Goal: Task Accomplishment & Management: Use online tool/utility

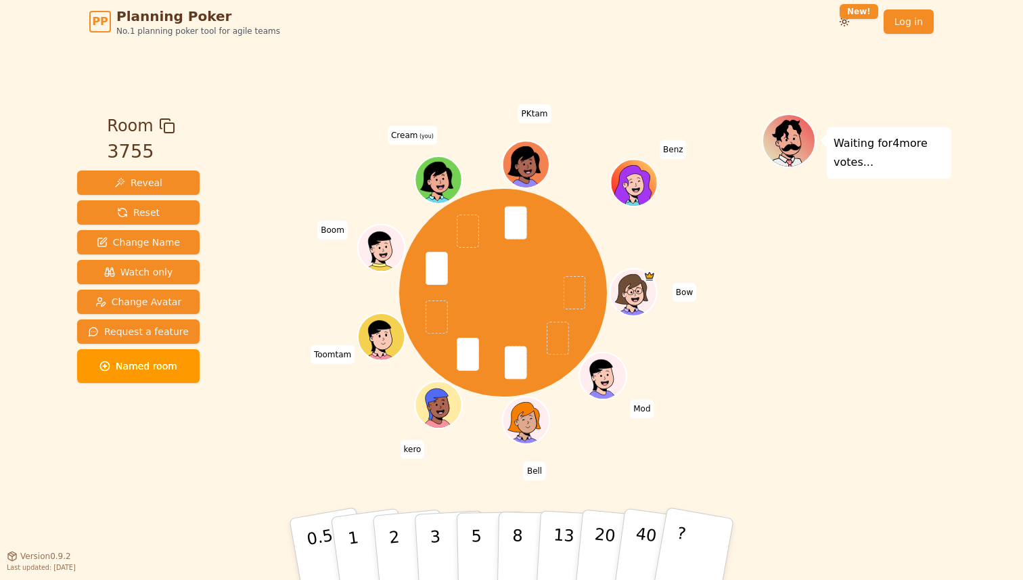
click at [454, 457] on div "Bow Mod Bell kero Toomtam Boom Cream (you) PKtam Benz" at bounding box center [502, 300] width 517 height 372
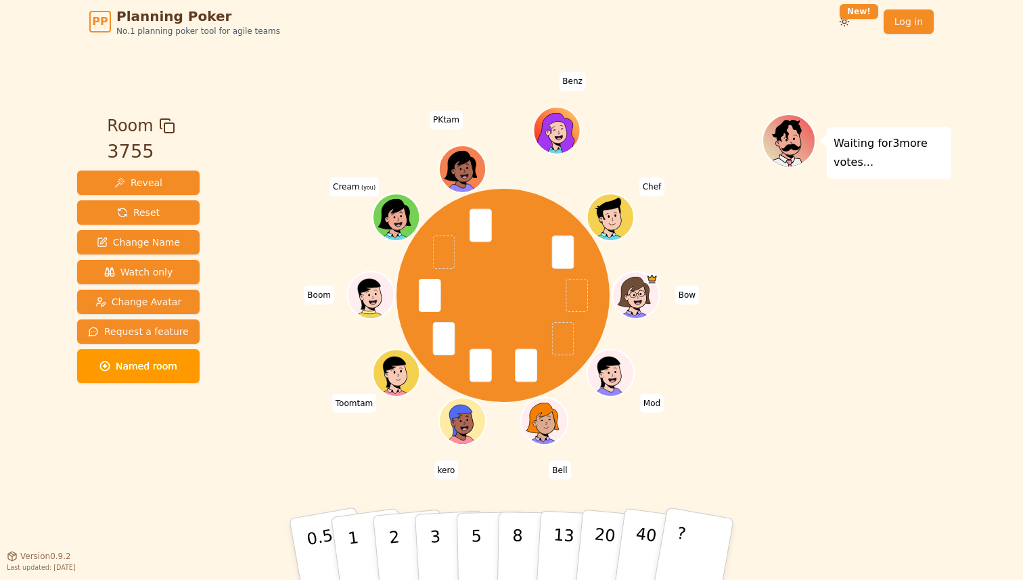
click at [419, 443] on div "Bow Mod Bell kero Toomtam Boom Cream (you) PKtam Benz Chef" at bounding box center [502, 295] width 517 height 315
drag, startPoint x: 404, startPoint y: 541, endPoint x: 373, endPoint y: 465, distance: 81.6
click at [373, 465] on div "Room 3755 Reveal Reset Change Name Watch only Change Avatar Request a feature N…" at bounding box center [511, 300] width 879 height 372
drag, startPoint x: 426, startPoint y: 535, endPoint x: 287, endPoint y: 552, distance: 139.7
click at [426, 535] on button "3" at bounding box center [452, 563] width 74 height 106
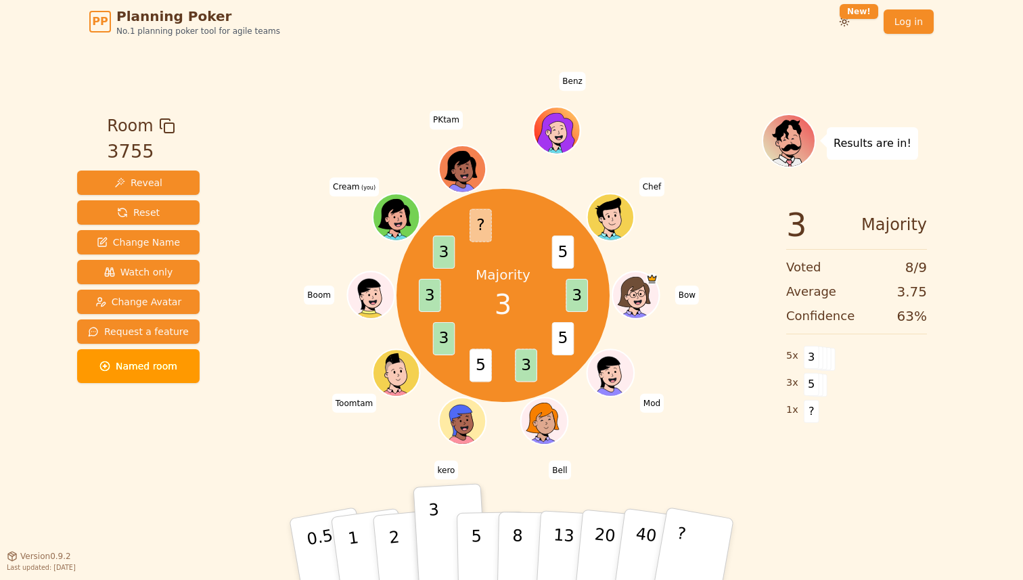
click at [288, 400] on div "Majority 3 3 5 3 5 3 3 3 ? 5 Bow Mod Bell kero Toomtam Boom Cream (you) PKtam B…" at bounding box center [502, 295] width 517 height 315
click at [284, 480] on div "Majority 3 3 5 1 3 5 3 3 3 ? 5 Bow Mod Bell kero Toomtam Boom Cream (you) PKtam…" at bounding box center [502, 300] width 517 height 372
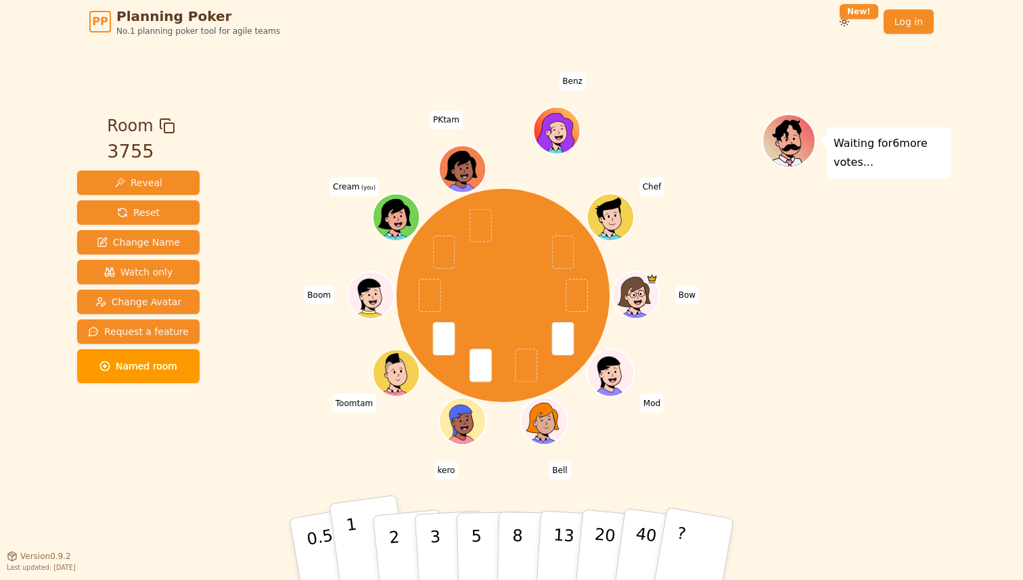
click at [343, 538] on button "1" at bounding box center [369, 549] width 80 height 110
click at [307, 536] on p "0.5" at bounding box center [322, 550] width 38 height 76
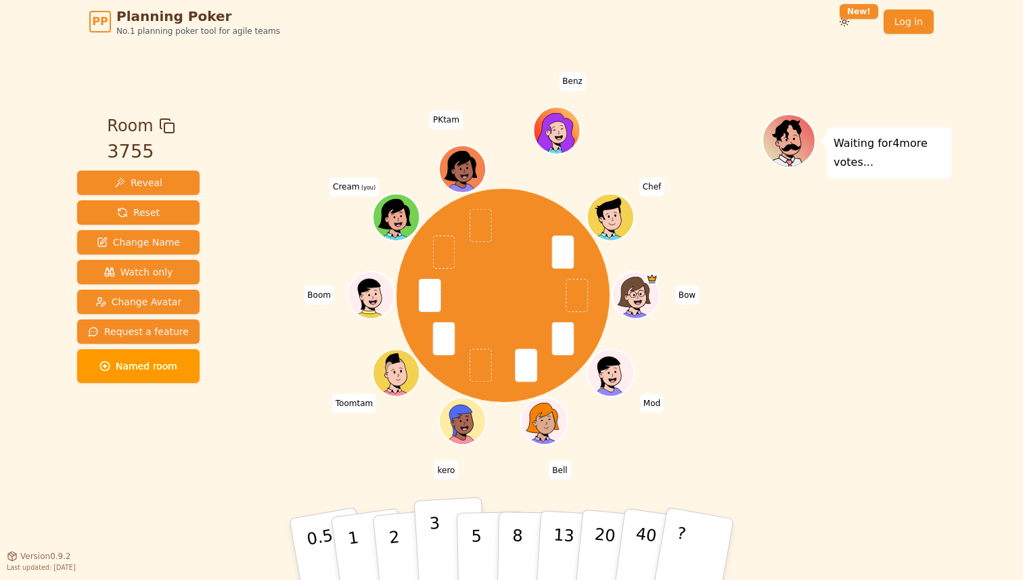
click at [438, 541] on p "3" at bounding box center [436, 550] width 15 height 74
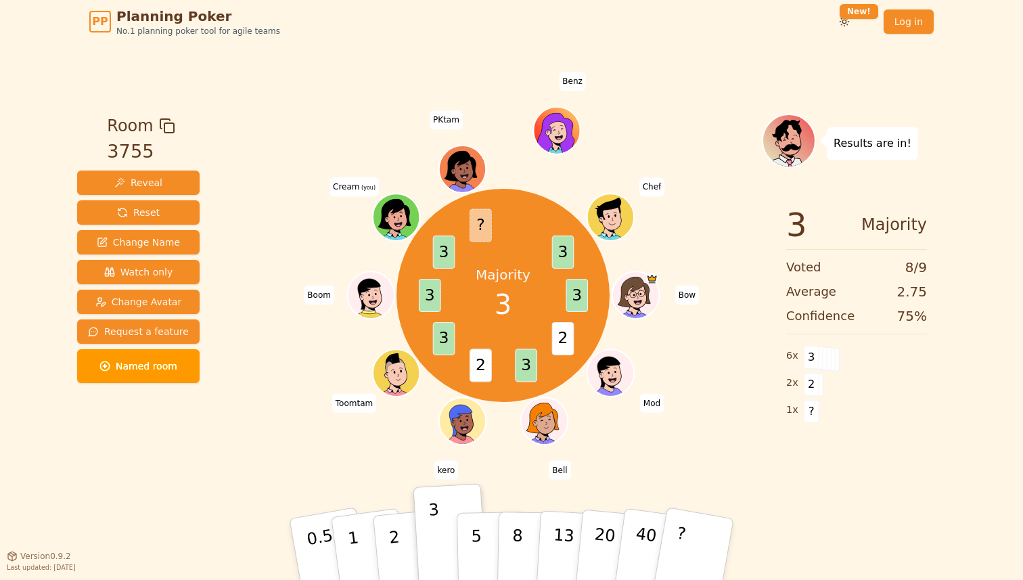
click at [747, 37] on div "PP Planning Poker No.1 planning poker tool for agile teams Toggle theme New! Lo…" at bounding box center [511, 21] width 844 height 43
click at [253, 261] on div "Majority 3 3 2 3 2 3 3 3 ? 3 Bow Mod Bell kero Toomtam Boom Cream (you) PKtam B…" at bounding box center [502, 295] width 517 height 315
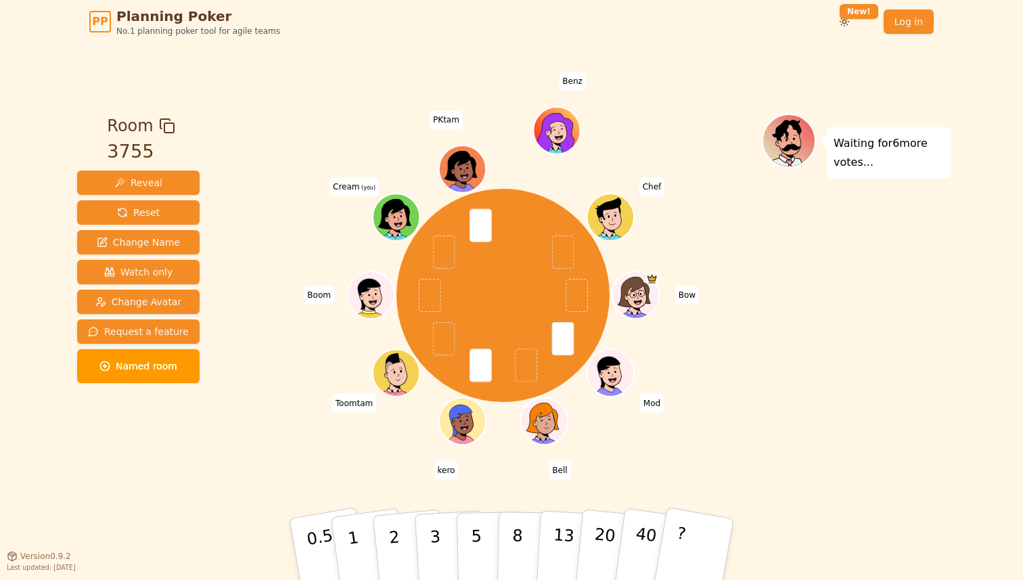
click at [696, 121] on div at bounding box center [502, 126] width 517 height 24
click at [350, 533] on p "1" at bounding box center [355, 551] width 20 height 74
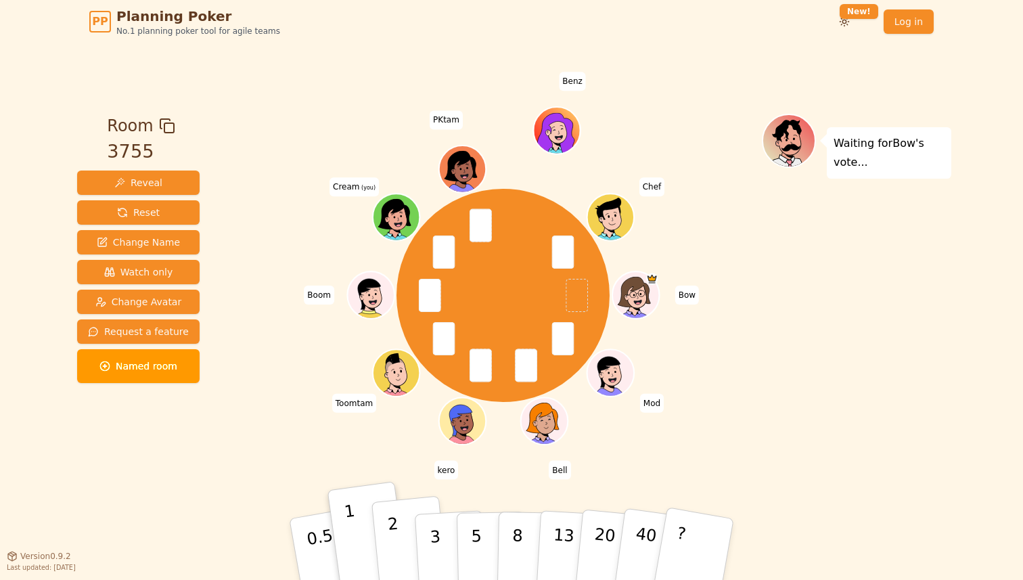
click at [383, 537] on button "2" at bounding box center [409, 550] width 77 height 108
click at [348, 536] on p "1" at bounding box center [355, 551] width 20 height 74
click at [391, 532] on p "2" at bounding box center [396, 551] width 18 height 74
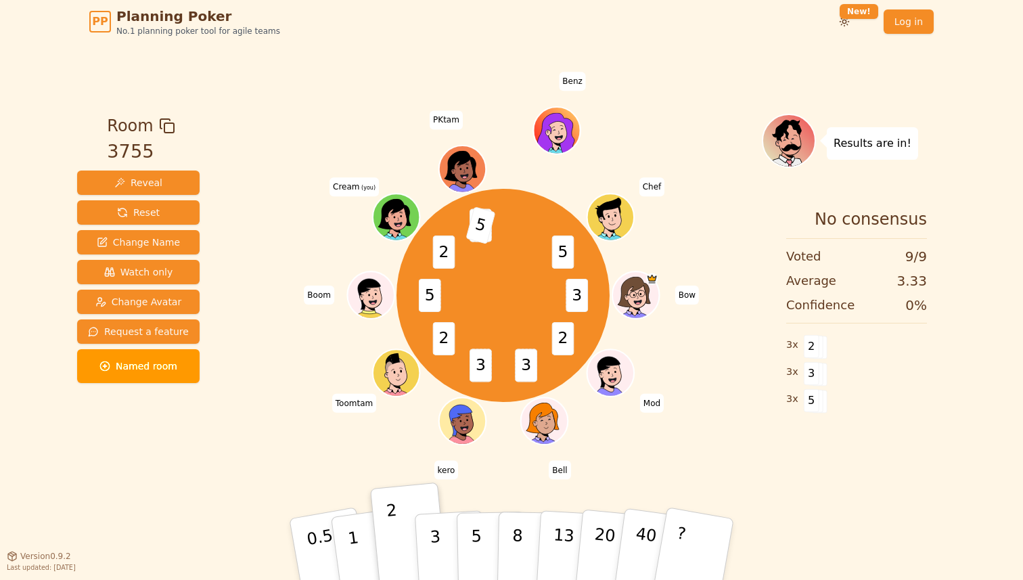
click at [257, 425] on div "3 2 3 3 2 5 2 8 5 5 Bow Mod Bell kero Toomtam Boom Cream (you) PKtam Benz Chef" at bounding box center [502, 295] width 517 height 315
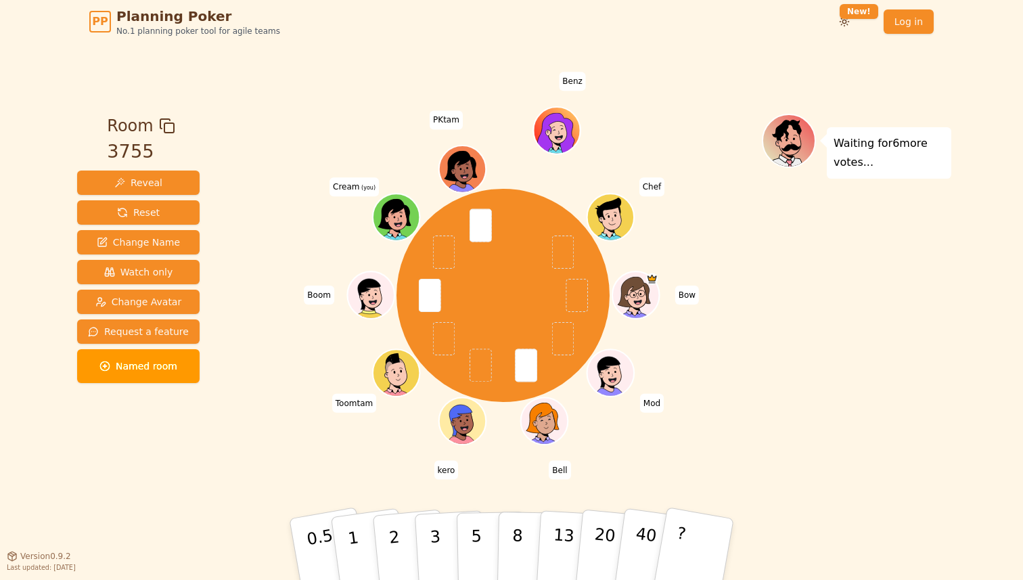
click at [767, 252] on div "Waiting for 6 more votes..." at bounding box center [856, 300] width 189 height 372
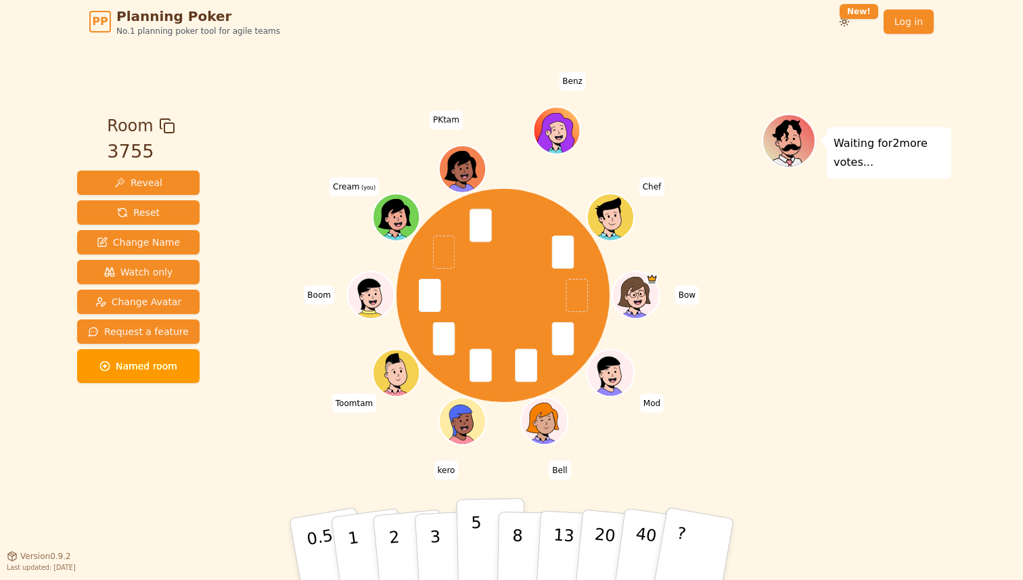
click at [469, 536] on button "5" at bounding box center [492, 549] width 70 height 103
click at [475, 523] on p "5" at bounding box center [476, 549] width 11 height 73
click at [352, 470] on div "Bow Mod Bell kero Toomtam Boom Cream (you) PKtam Benz Chef" at bounding box center [502, 300] width 517 height 372
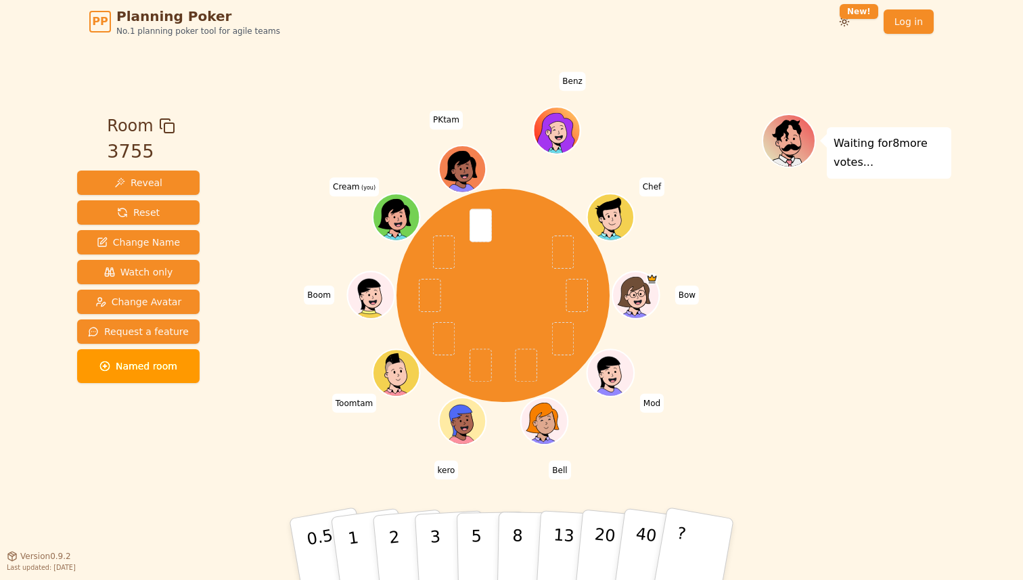
click at [686, 355] on div "Bow Mod Bell kero Toomtam Boom Cream (you) PKtam Benz Chef" at bounding box center [502, 295] width 517 height 315
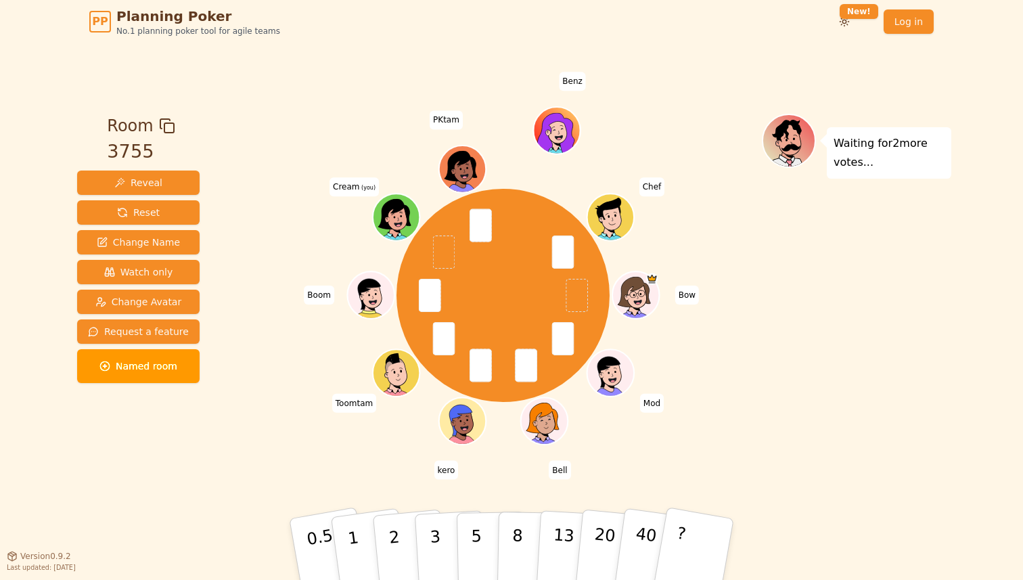
click at [371, 447] on div "Bow Mod Bell kero Toomtam Boom Cream (you) PKtam Benz Chef" at bounding box center [502, 295] width 517 height 315
click at [467, 533] on button "5" at bounding box center [492, 549] width 70 height 103
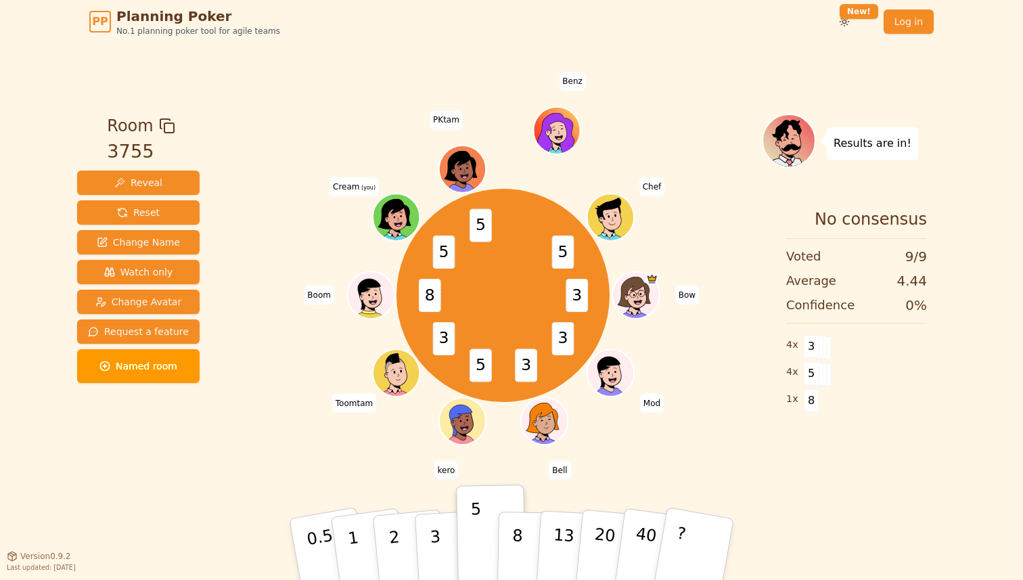
click at [296, 441] on div "3 3 3 5 3 8 5 5 5 Bow Mod Bell kero Toomtam Boom Cream (you) PKtam Benz Chef" at bounding box center [502, 295] width 517 height 315
click at [300, 437] on div "3 3 3 5 3 8 5 5 5 Bow Mod Bell kero Toomtam Boom Cream (you) PKtam Benz Chef" at bounding box center [502, 295] width 517 height 315
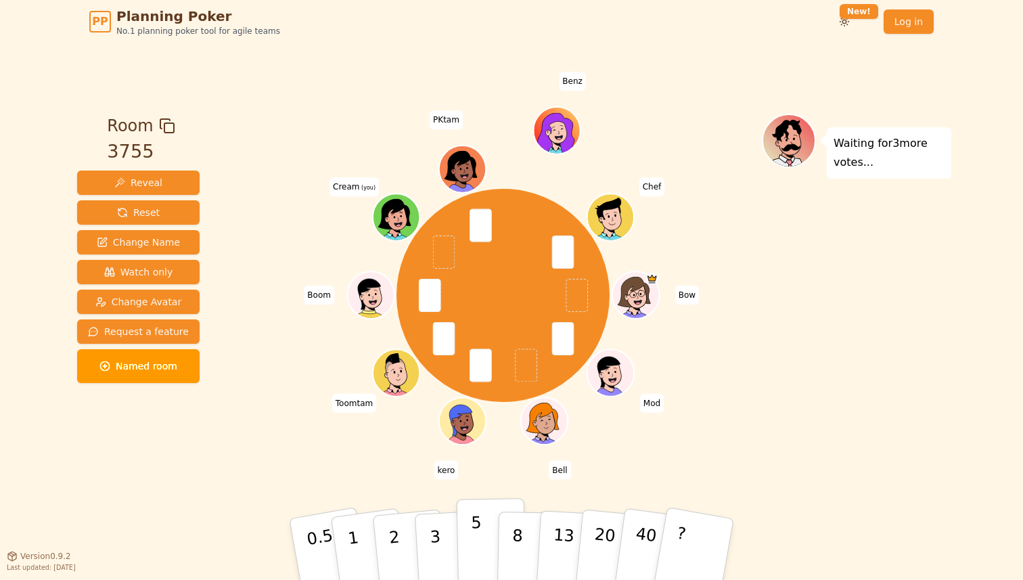
click at [472, 551] on p "5" at bounding box center [476, 549] width 11 height 73
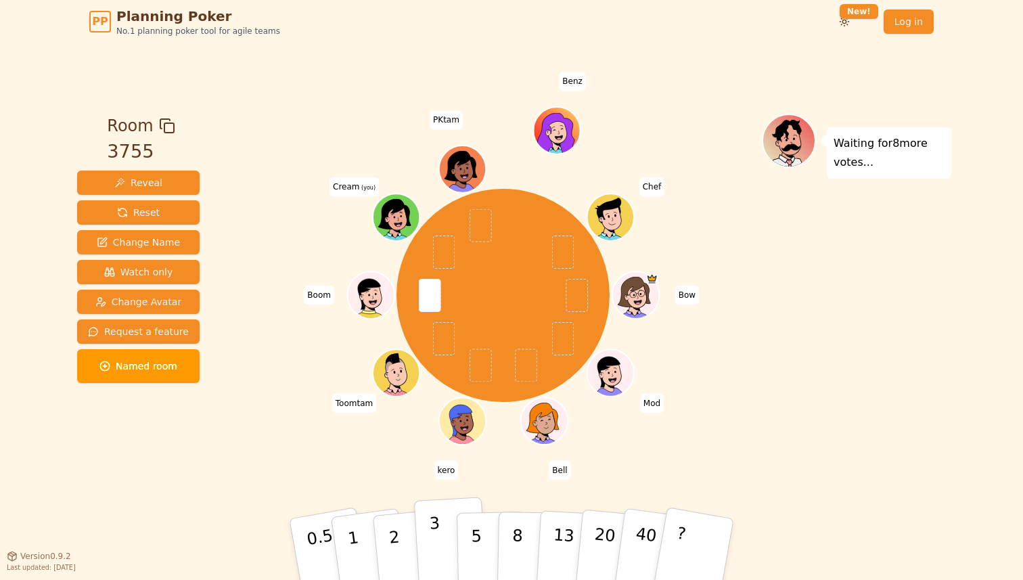
drag, startPoint x: 429, startPoint y: 533, endPoint x: 425, endPoint y: 526, distance: 8.2
click at [429, 533] on button "3" at bounding box center [451, 549] width 74 height 106
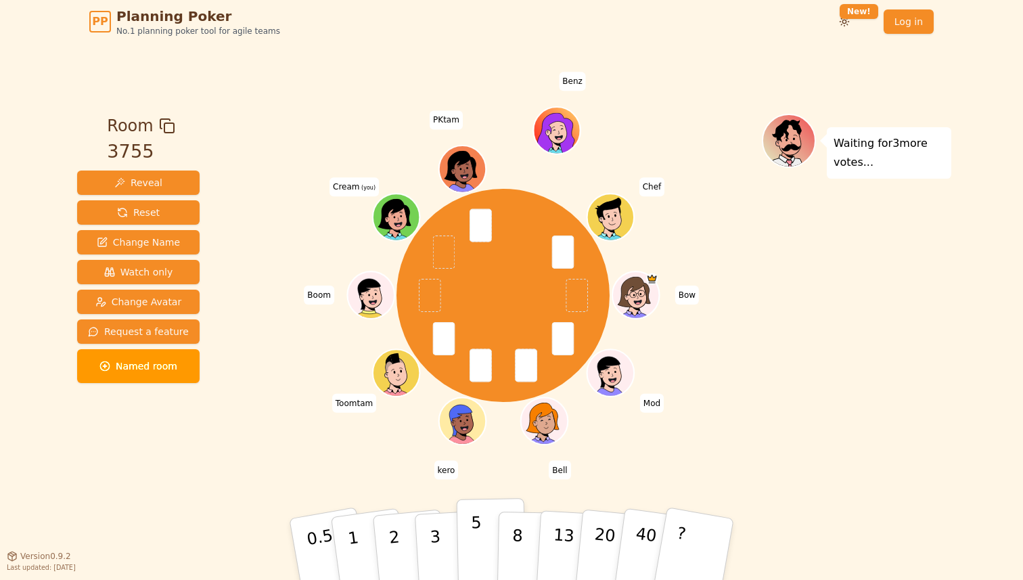
click at [464, 537] on button "5" at bounding box center [492, 549] width 70 height 103
click at [772, 351] on div "Waiting for 4 more votes..." at bounding box center [856, 300] width 189 height 372
click at [475, 523] on p "5" at bounding box center [476, 549] width 11 height 73
click at [473, 544] on p "5" at bounding box center [476, 549] width 11 height 73
click at [513, 534] on p "8" at bounding box center [516, 548] width 11 height 73
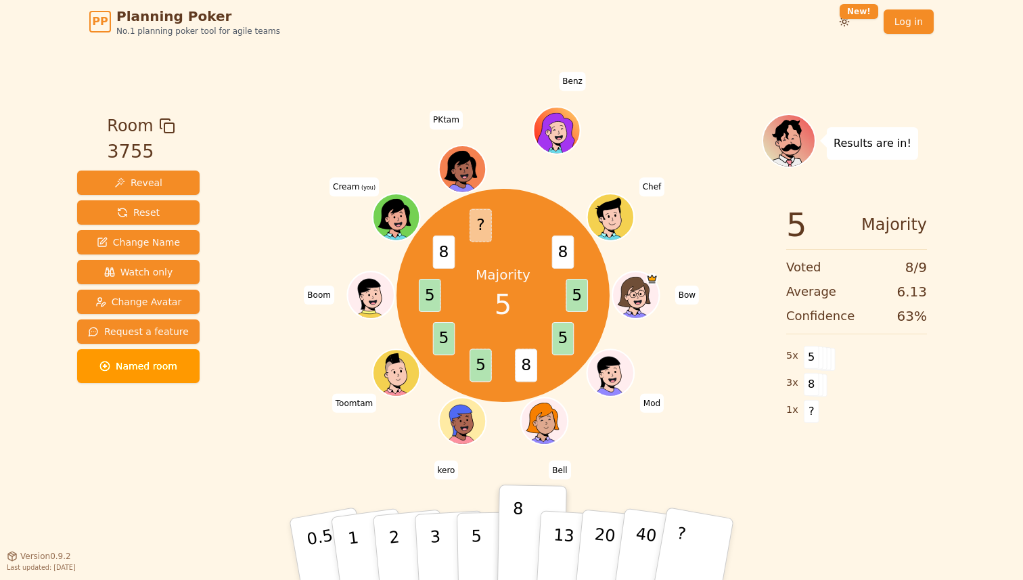
click at [680, 452] on div "Majority 5 5 5 8 5 5 5 8 ? 8 Bow Mod Bell kero Toomtam Boom Cream (you) PKtam B…" at bounding box center [502, 300] width 517 height 372
click at [296, 354] on div "Majority 5 5 5 8 5 5 5 8 ? 8 Bow Mod Bell kero Toomtam Boom Cream (you) PKtam B…" at bounding box center [502, 295] width 517 height 315
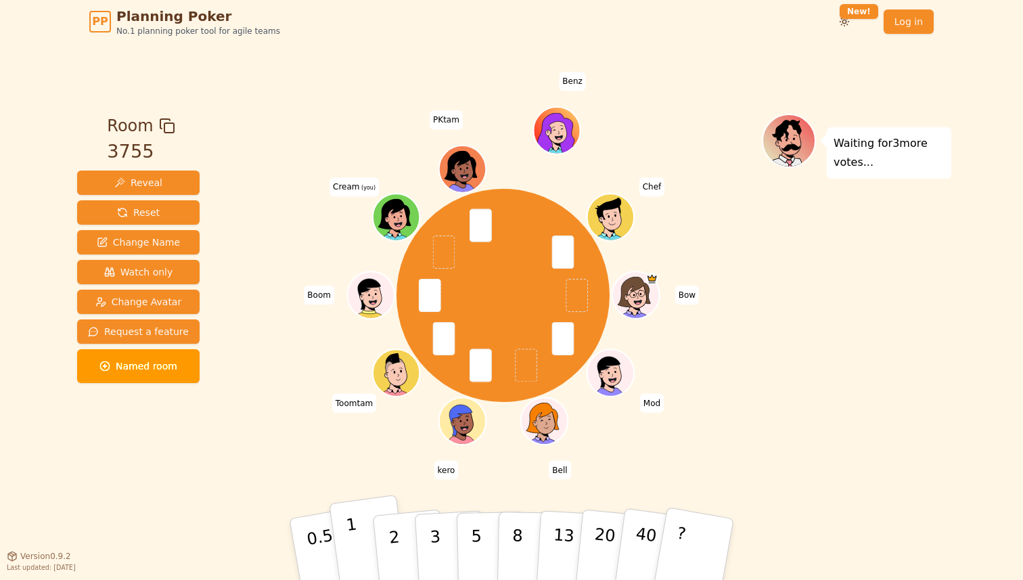
drag, startPoint x: 477, startPoint y: 535, endPoint x: 362, endPoint y: 517, distance: 116.3
click at [475, 535] on p "5" at bounding box center [476, 562] width 11 height 73
click at [174, 448] on div "Room 3755 Reveal Reset Change Name Watch only Change Avatar Request a feature N…" at bounding box center [138, 300] width 133 height 372
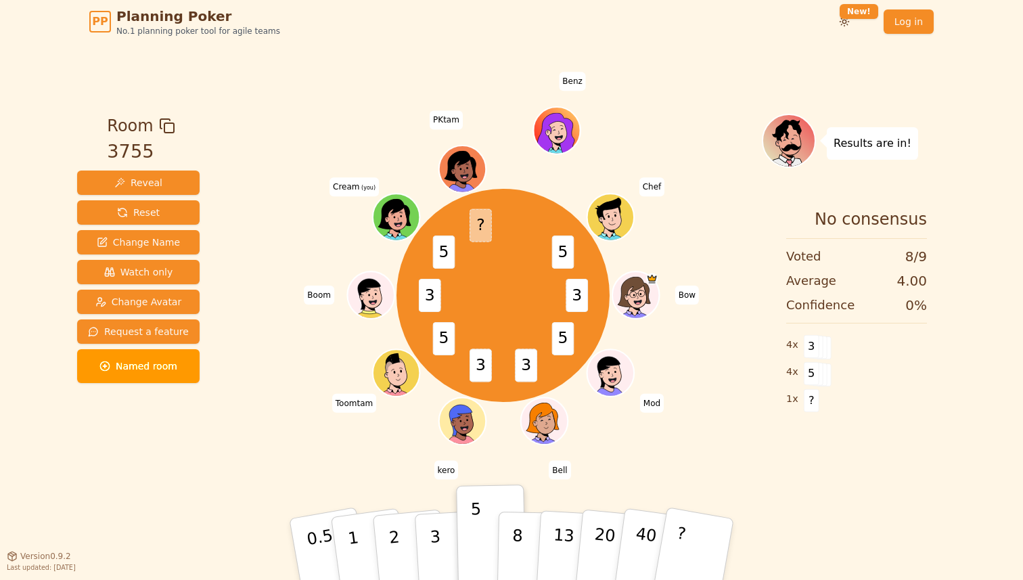
click at [344, 488] on div "Room 3755 Reveal Reset Change Name Watch only Change Avatar Request a feature N…" at bounding box center [511, 299] width 879 height 512
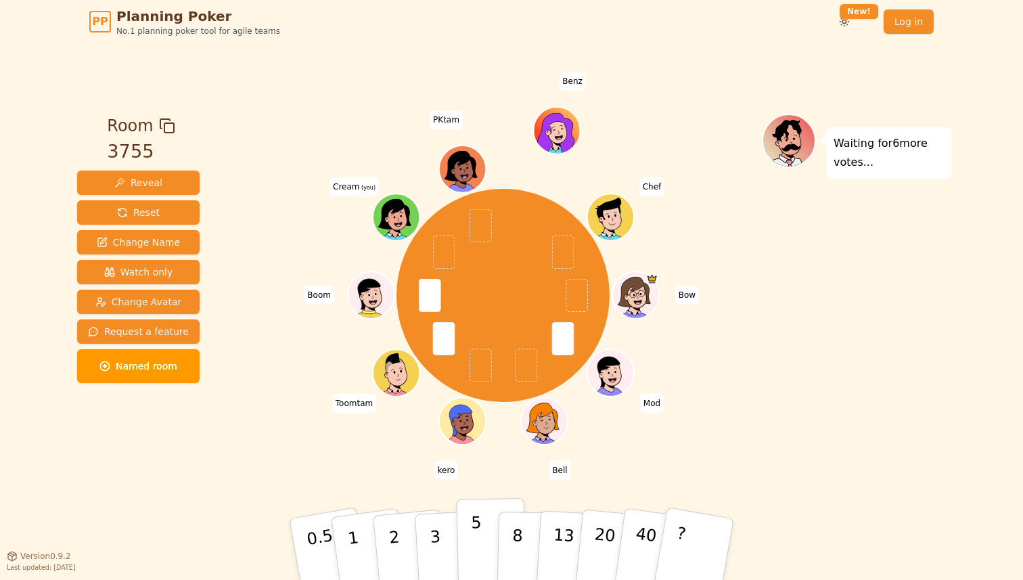
click at [475, 538] on p "5" at bounding box center [476, 549] width 11 height 73
click at [833, 312] on div "Waiting for 7 more votes..." at bounding box center [856, 300] width 189 height 372
drag, startPoint x: 511, startPoint y: 533, endPoint x: 469, endPoint y: 524, distance: 43.5
click at [511, 533] on button "8" at bounding box center [531, 562] width 70 height 103
click at [516, 530] on p "8" at bounding box center [516, 548] width 11 height 73
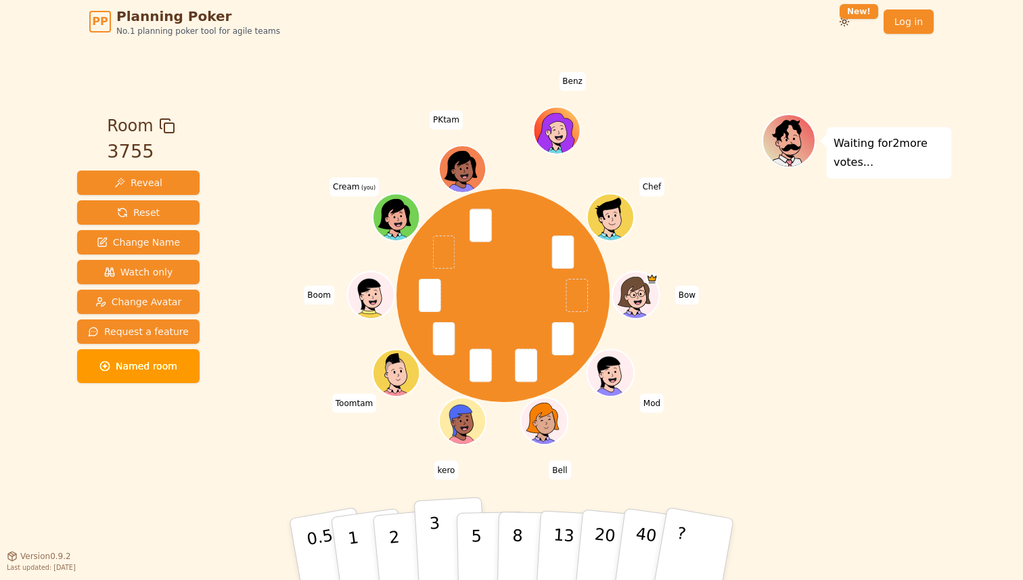
click at [438, 536] on p "3" at bounding box center [436, 550] width 15 height 74
click at [503, 470] on div "Bow Mod Bell kero Toomtam Boom Cream (you) PKtam Benz Chef" at bounding box center [502, 300] width 517 height 372
click at [494, 452] on div "Bow Mod Bell kero Toomtam Boom Cream (you) PKtam Benz Chef" at bounding box center [502, 300] width 517 height 372
click at [425, 531] on button "3" at bounding box center [451, 549] width 74 height 106
